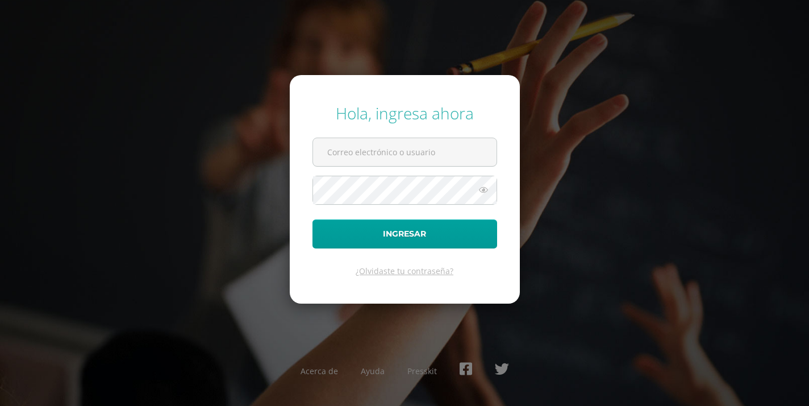
click at [0, 405] on com-1password-button at bounding box center [0, 406] width 0 height 0
type input "[EMAIL_ADDRESS][DOMAIN_NAME]"
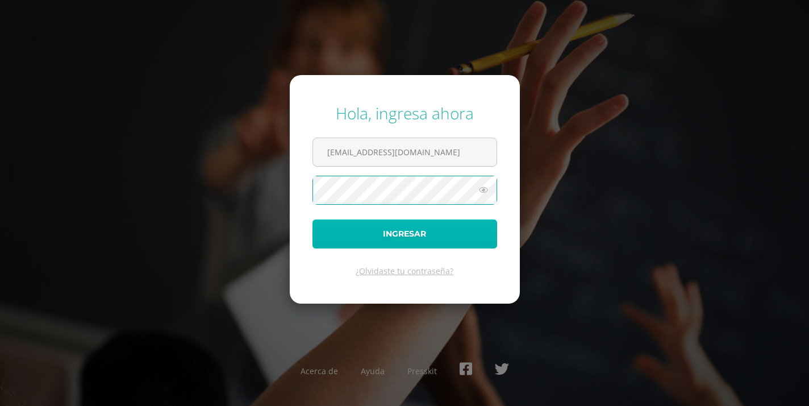
click at [417, 234] on button "Ingresar" at bounding box center [405, 233] width 185 height 29
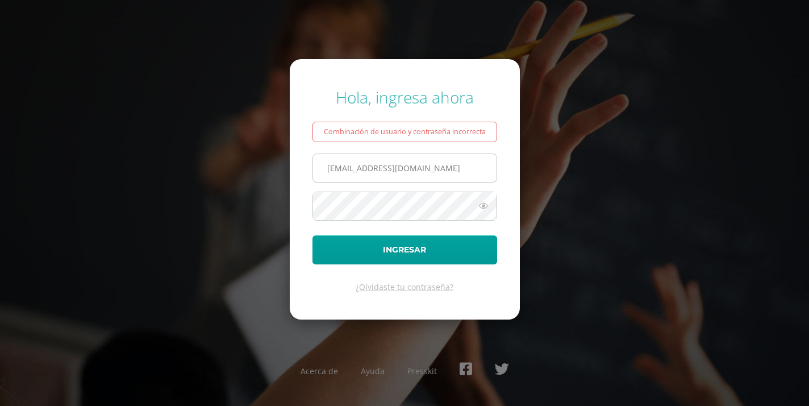
click at [442, 170] on input "[EMAIL_ADDRESS][DOMAIN_NAME]" at bounding box center [405, 168] width 184 height 28
type input "r5301@bilinguesanjuan.edu.gt"
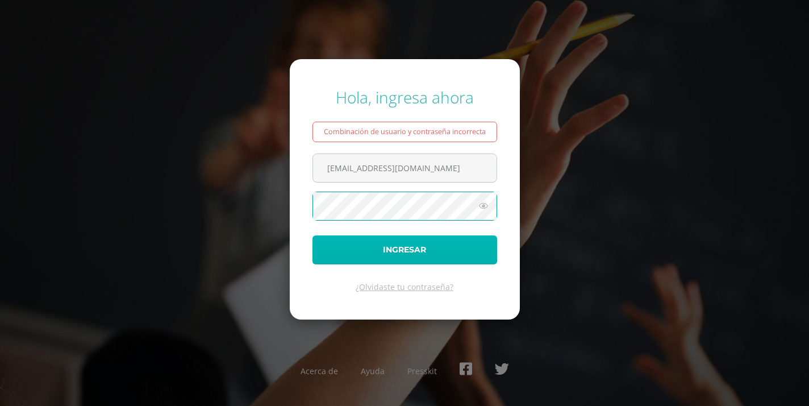
click at [397, 239] on button "Ingresar" at bounding box center [405, 249] width 185 height 29
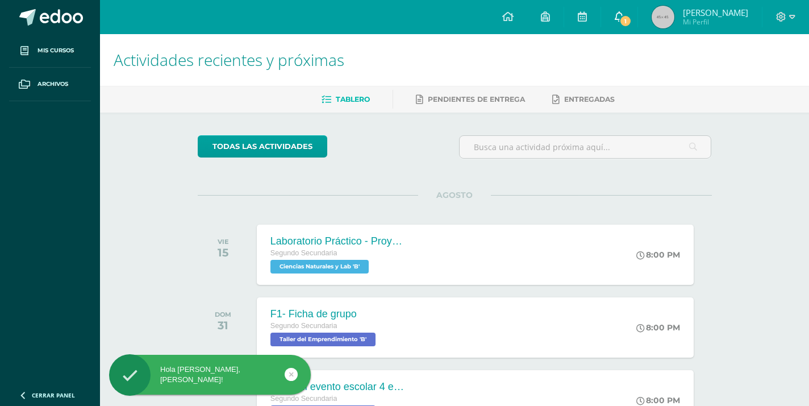
click at [624, 15] on icon at bounding box center [619, 16] width 9 height 10
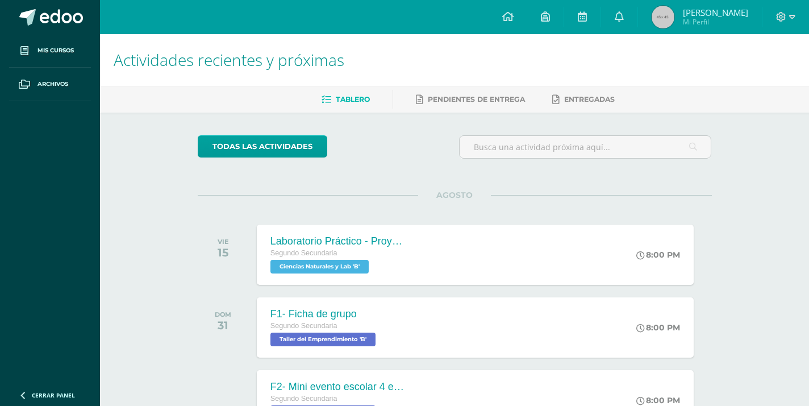
click at [728, 24] on span "Mi Perfil" at bounding box center [715, 22] width 65 height 10
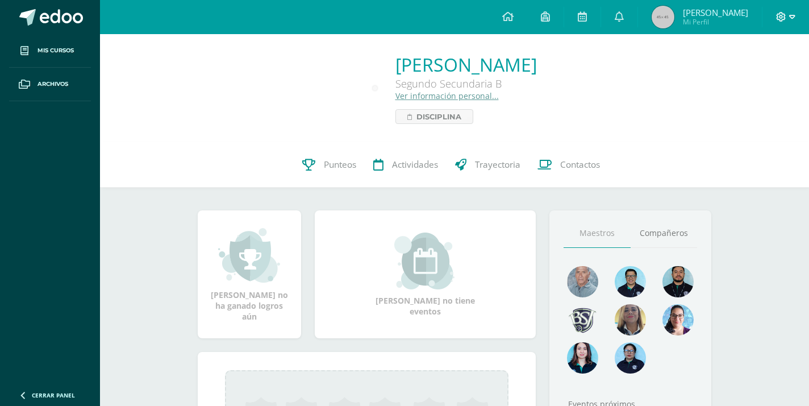
click at [790, 16] on icon at bounding box center [792, 17] width 6 height 4
click at [764, 80] on span "Cerrar sesión" at bounding box center [757, 77] width 51 height 11
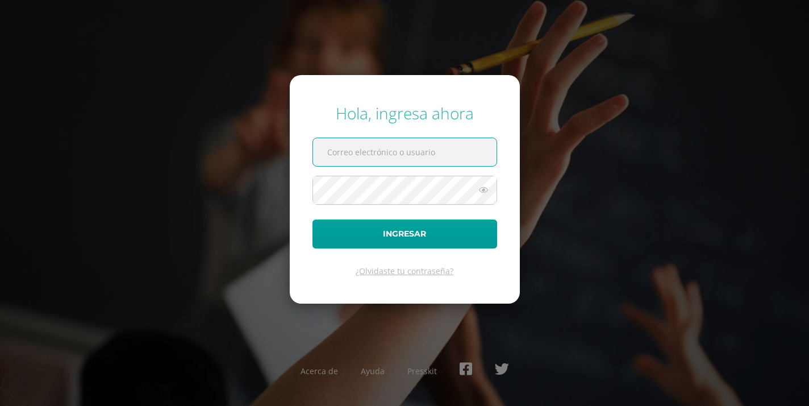
type input "[EMAIL_ADDRESS][DOMAIN_NAME]"
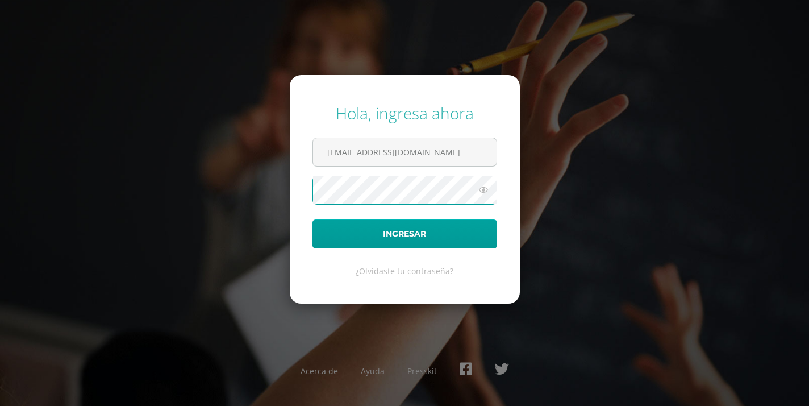
click at [313, 219] on button "Ingresar" at bounding box center [405, 233] width 185 height 29
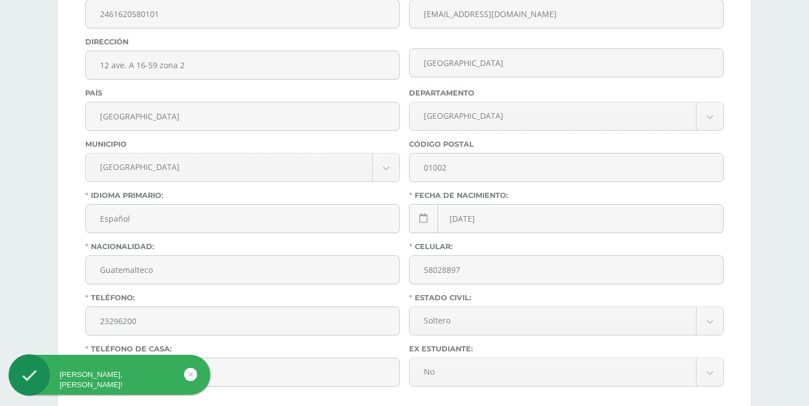
scroll to position [504, 0]
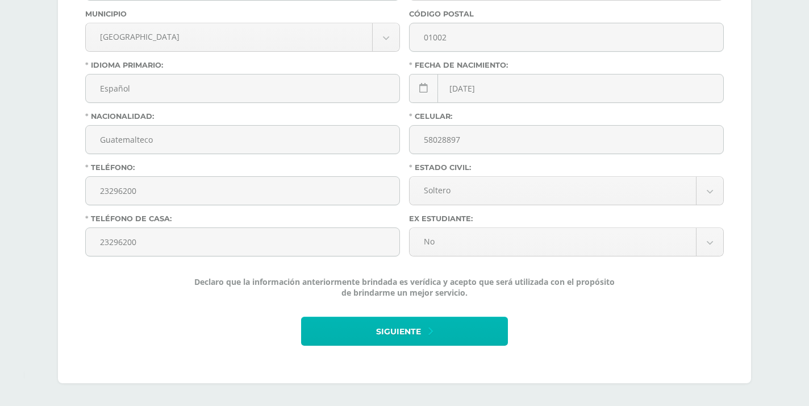
click at [390, 330] on span "Siguiente" at bounding box center [398, 332] width 45 height 28
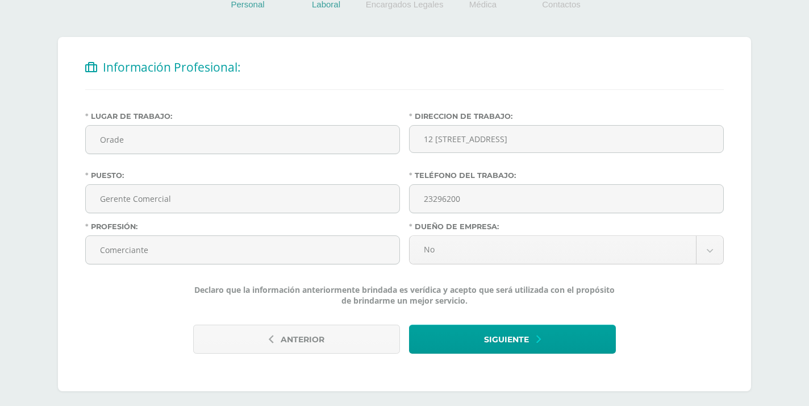
scroll to position [203, 0]
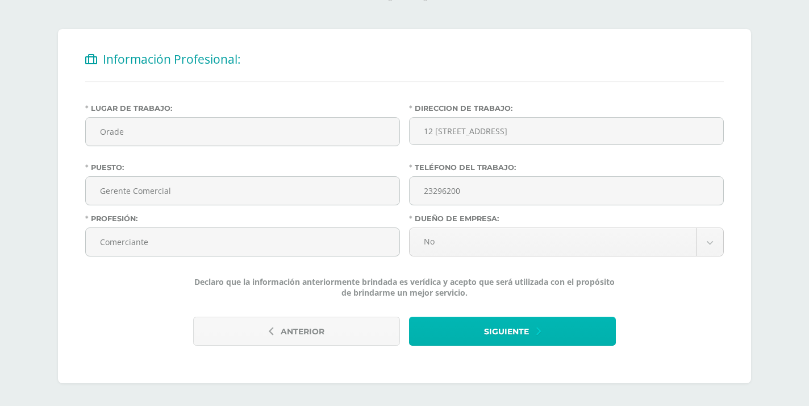
click at [481, 331] on button "Siguiente" at bounding box center [512, 331] width 207 height 29
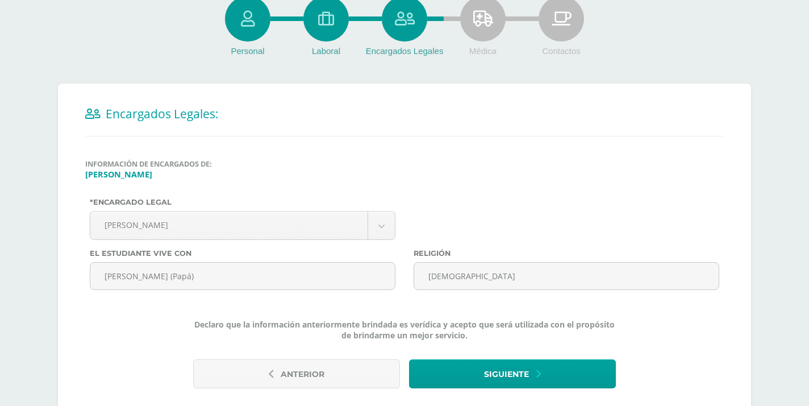
scroll to position [190, 0]
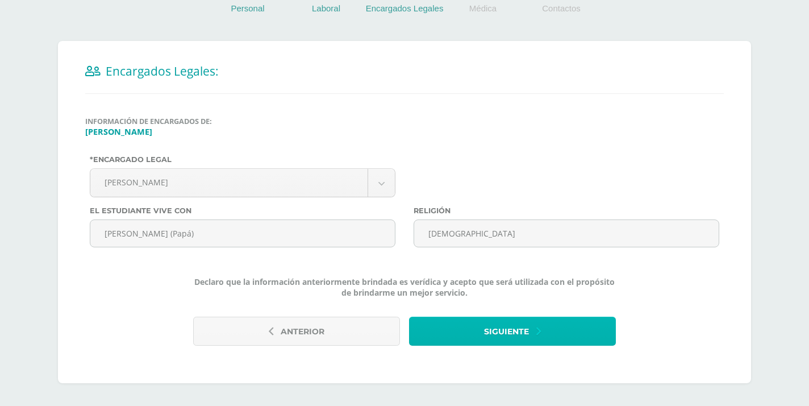
click at [477, 326] on button "Siguiente" at bounding box center [512, 331] width 207 height 29
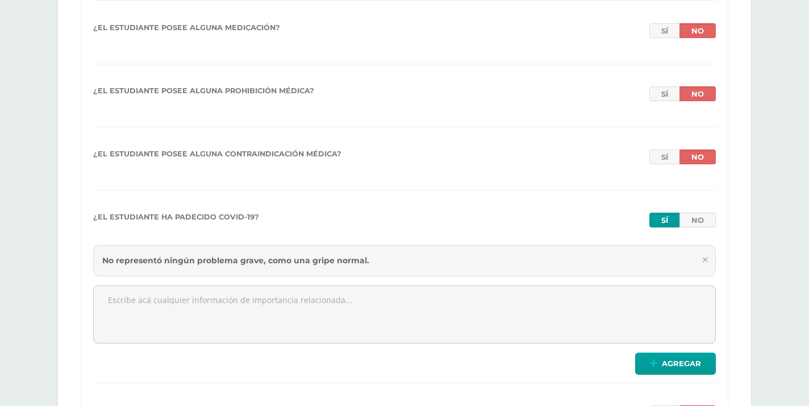
scroll to position [1379, 0]
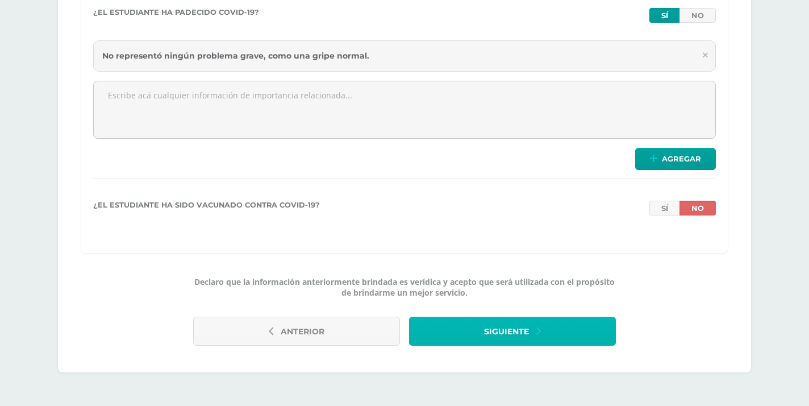
click at [538, 342] on button "Siguiente" at bounding box center [512, 331] width 207 height 29
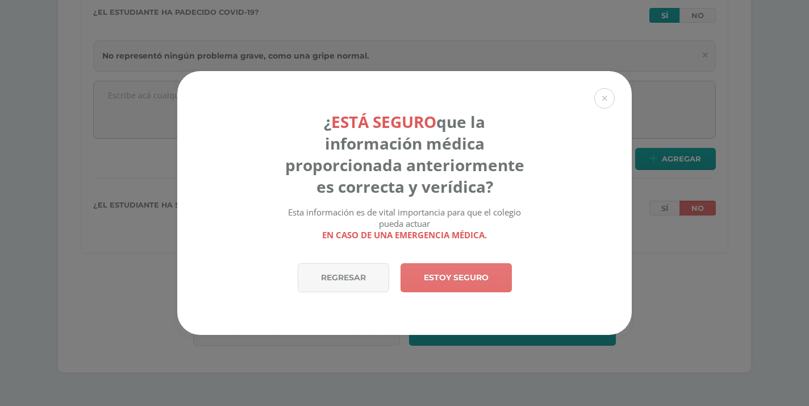
click at [438, 277] on link "Estoy seguro" at bounding box center [456, 277] width 111 height 29
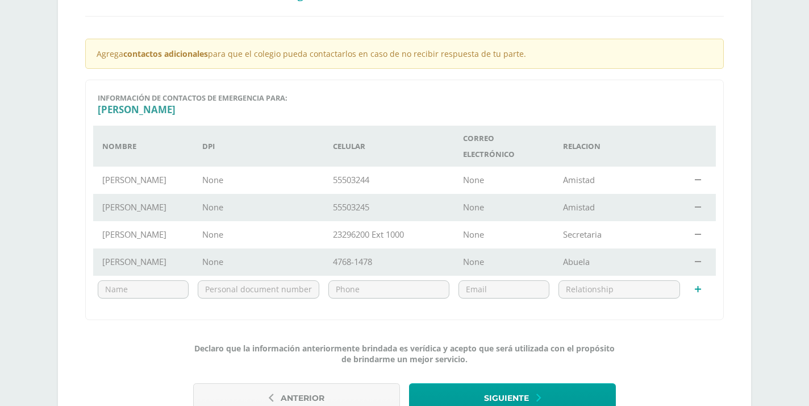
scroll to position [334, 0]
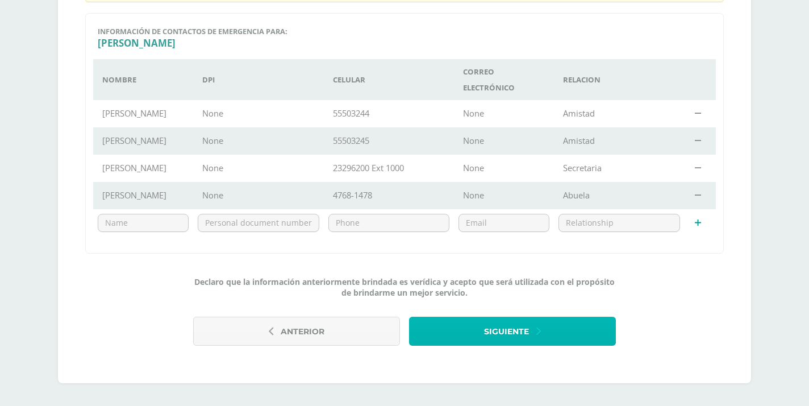
click at [526, 337] on span "Siguiente" at bounding box center [506, 332] width 45 height 28
click at [530, 338] on button "Siguiente" at bounding box center [512, 331] width 207 height 29
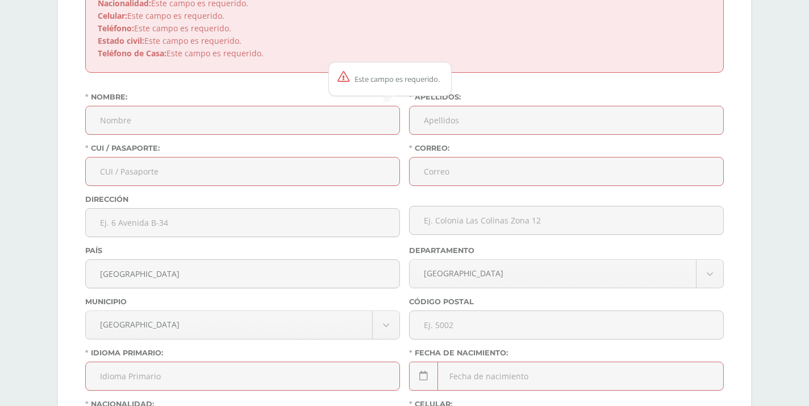
scroll to position [371, 0]
